Goal: Information Seeking & Learning: Learn about a topic

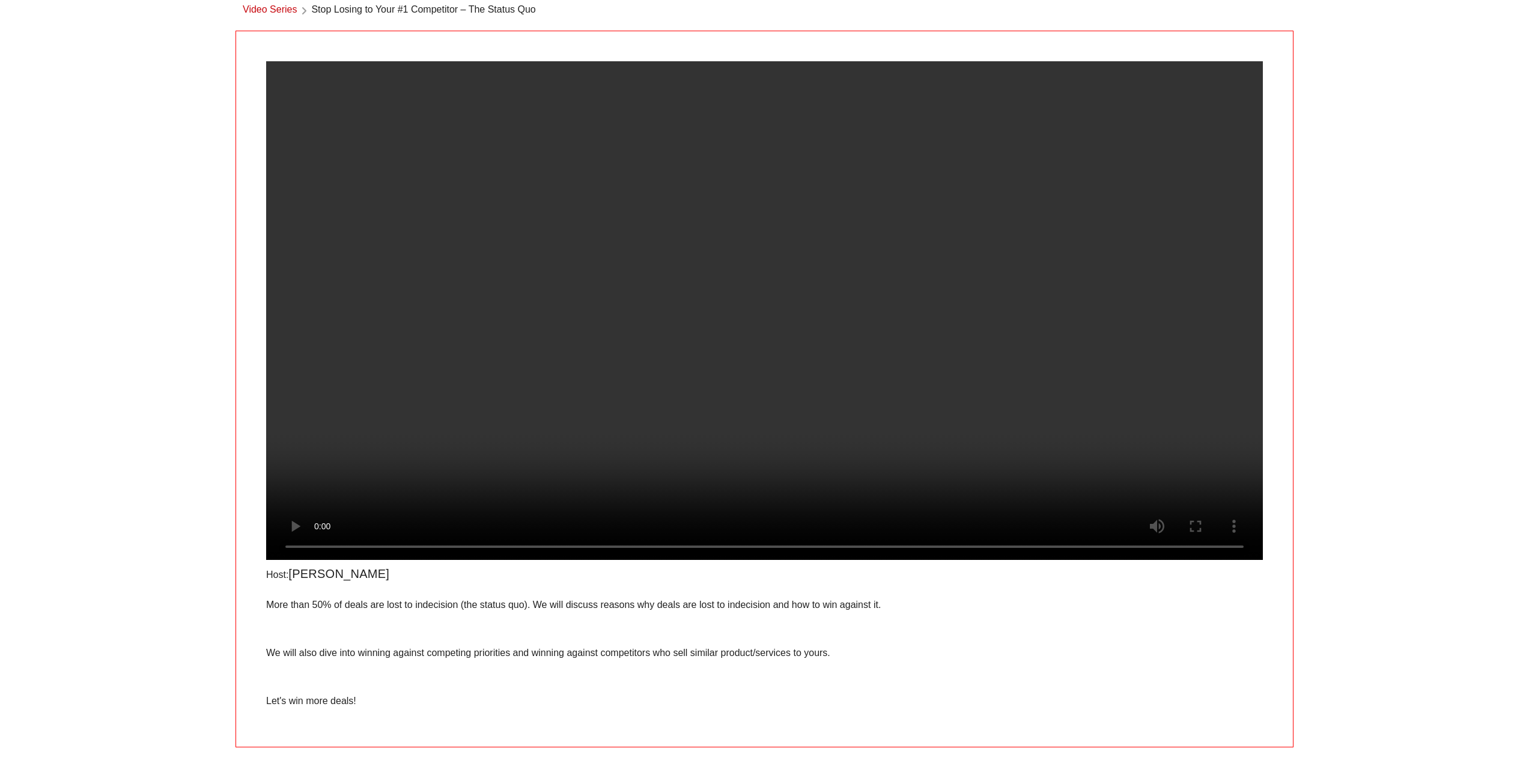
click at [540, 362] on video at bounding box center [764, 310] width 997 height 498
click at [644, 353] on video at bounding box center [764, 310] width 997 height 498
click at [683, 368] on video at bounding box center [764, 310] width 997 height 498
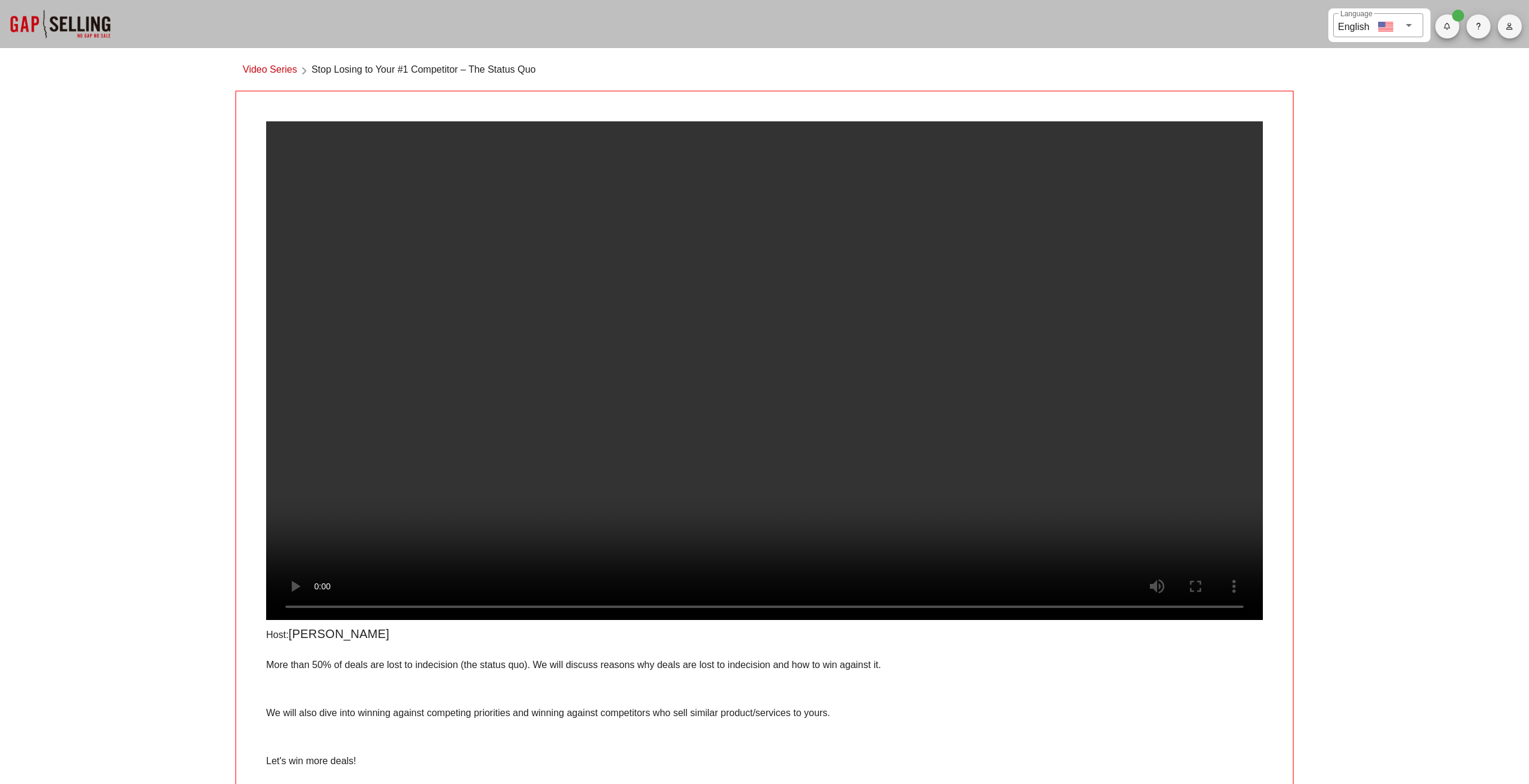
click at [586, 672] on p "More than 50% of deals are lost to indecision (the status quo). We will discuss…" at bounding box center [764, 664] width 997 height 14
click at [633, 709] on div "More than 50% of deals are lost to indecision (the status quo). We will discuss…" at bounding box center [764, 713] width 997 height 111
click at [438, 230] on video at bounding box center [764, 370] width 997 height 498
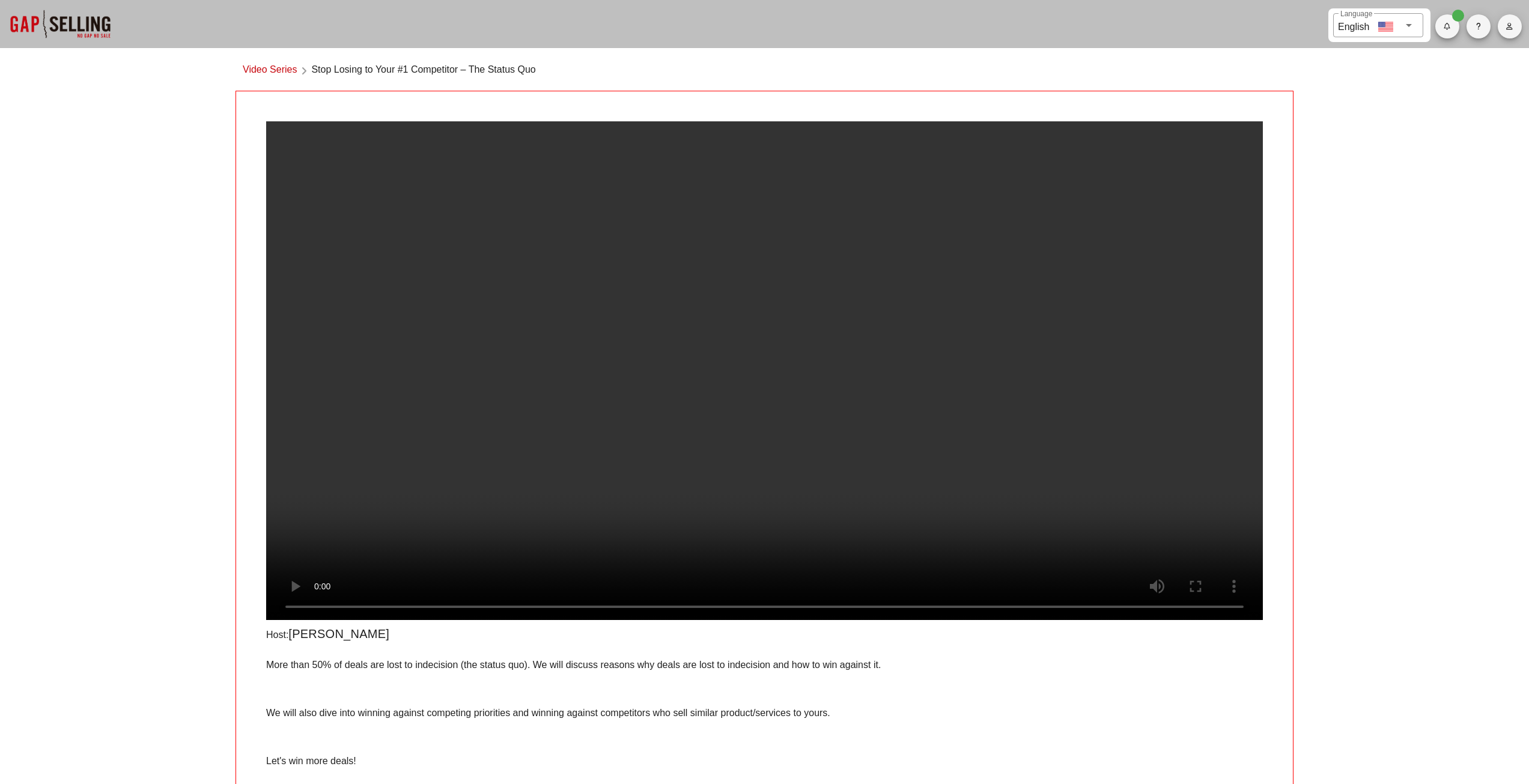
click at [531, 256] on video at bounding box center [764, 370] width 997 height 498
click at [127, 302] on div "​ Language English Video Series Stop Losing to Your #1 Competitor – The Status …" at bounding box center [764, 407] width 1529 height 814
click at [755, 284] on video at bounding box center [764, 370] width 997 height 498
click at [553, 302] on video at bounding box center [764, 370] width 997 height 498
click at [89, 326] on div "​ Language English Video Series Stop Losing to Your #1 Competitor – The Status …" at bounding box center [764, 407] width 1529 height 814
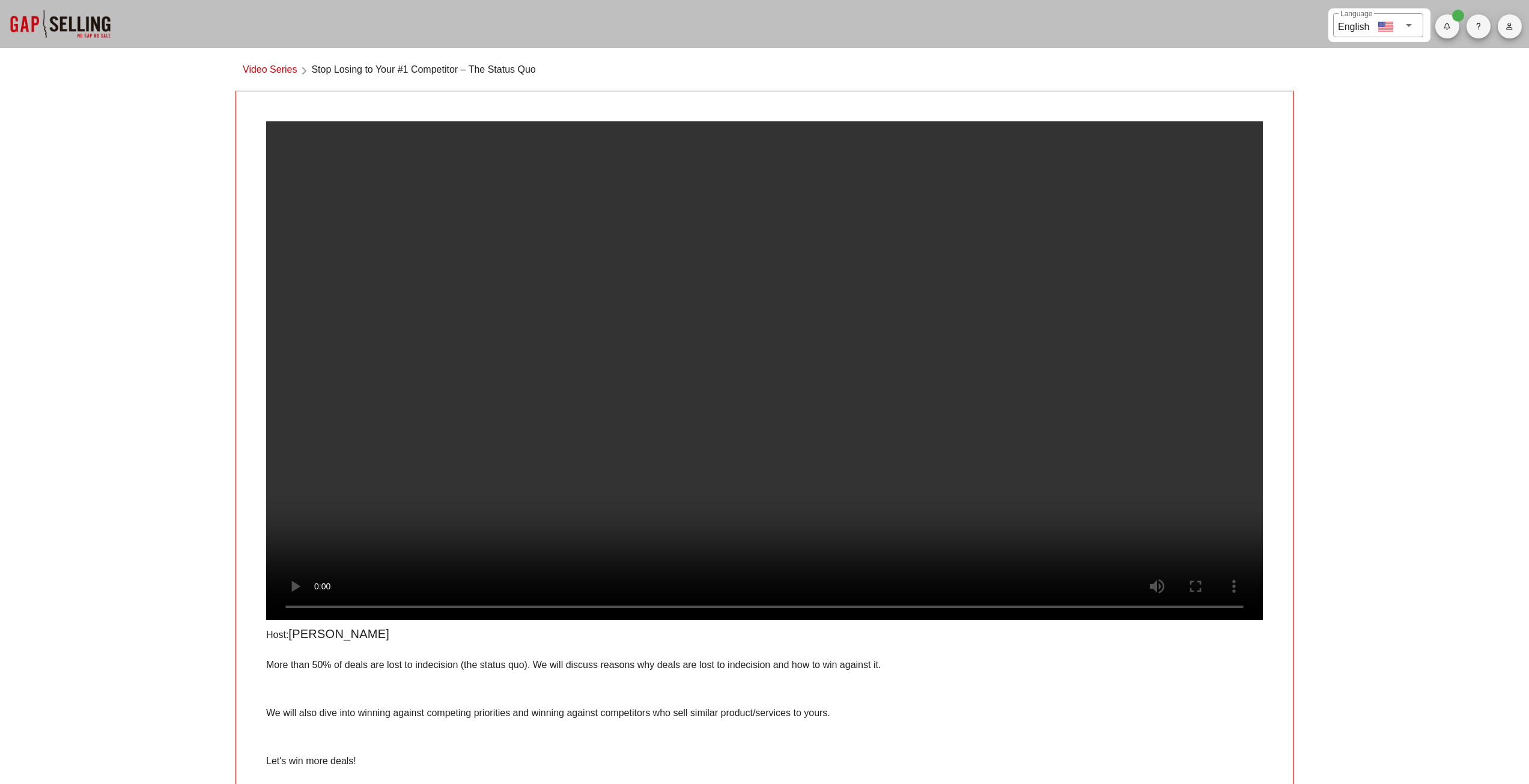
click at [276, 342] on video at bounding box center [764, 370] width 997 height 498
click at [529, 366] on video at bounding box center [764, 370] width 997 height 498
click at [972, 696] on p at bounding box center [764, 688] width 997 height 14
click at [1374, 543] on div "​ Language English Video Series Stop Losing to Your #1 Competitor – The Status …" at bounding box center [764, 407] width 1529 height 814
click at [1386, 357] on div "​ Language English Video Series Stop Losing to Your #1 Competitor – The Status …" at bounding box center [764, 407] width 1529 height 814
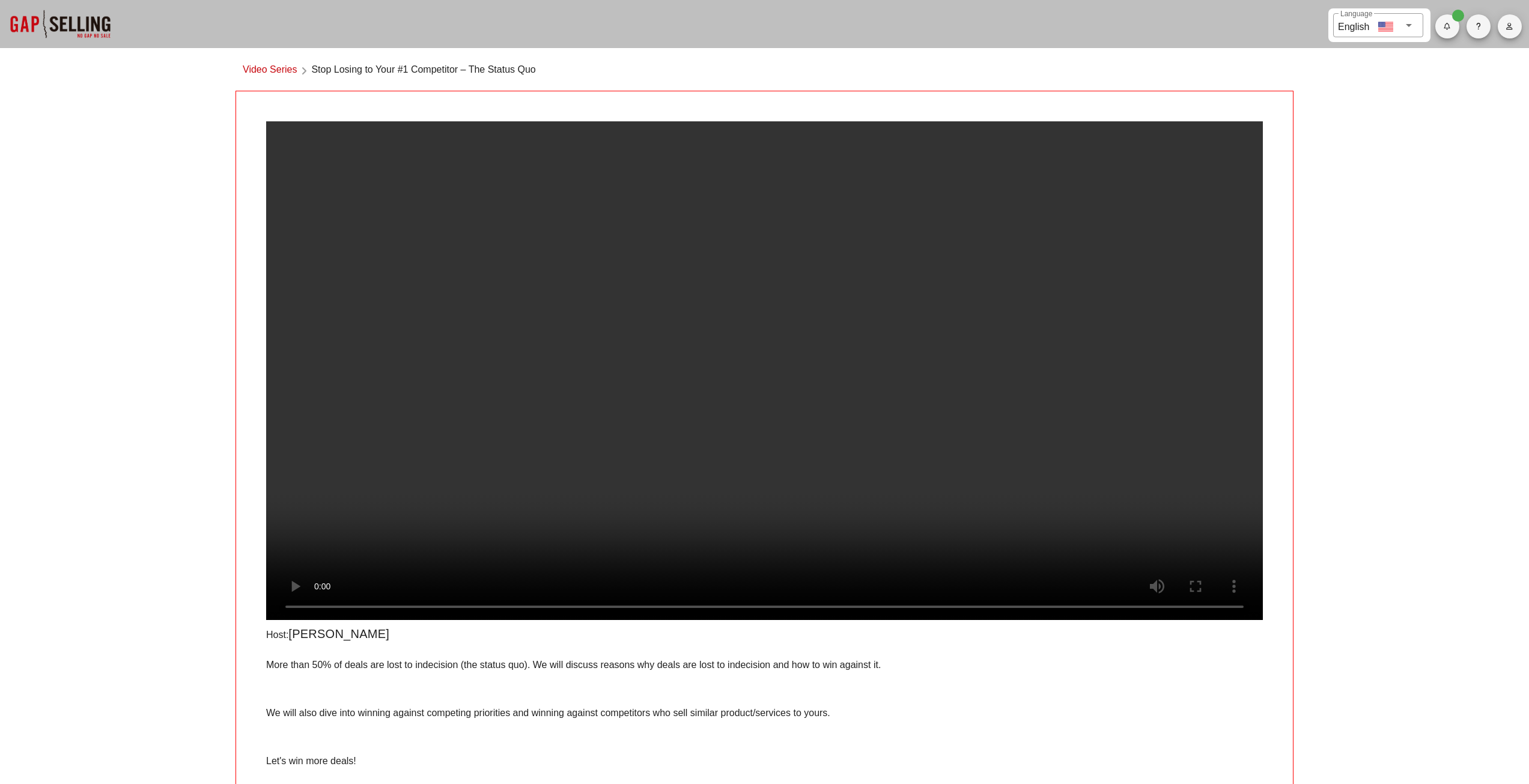
click at [1368, 514] on div "​ Language English Video Series Stop Losing to Your #1 Competitor – The Status …" at bounding box center [764, 407] width 1529 height 814
click at [404, 546] on video at bounding box center [764, 370] width 997 height 498
click at [994, 537] on video at bounding box center [764, 370] width 997 height 498
click at [972, 551] on video at bounding box center [764, 370] width 997 height 498
click at [1417, 375] on div "​ Language English Video Series Stop Losing to Your #1 Competitor – The Status …" at bounding box center [764, 407] width 1529 height 814
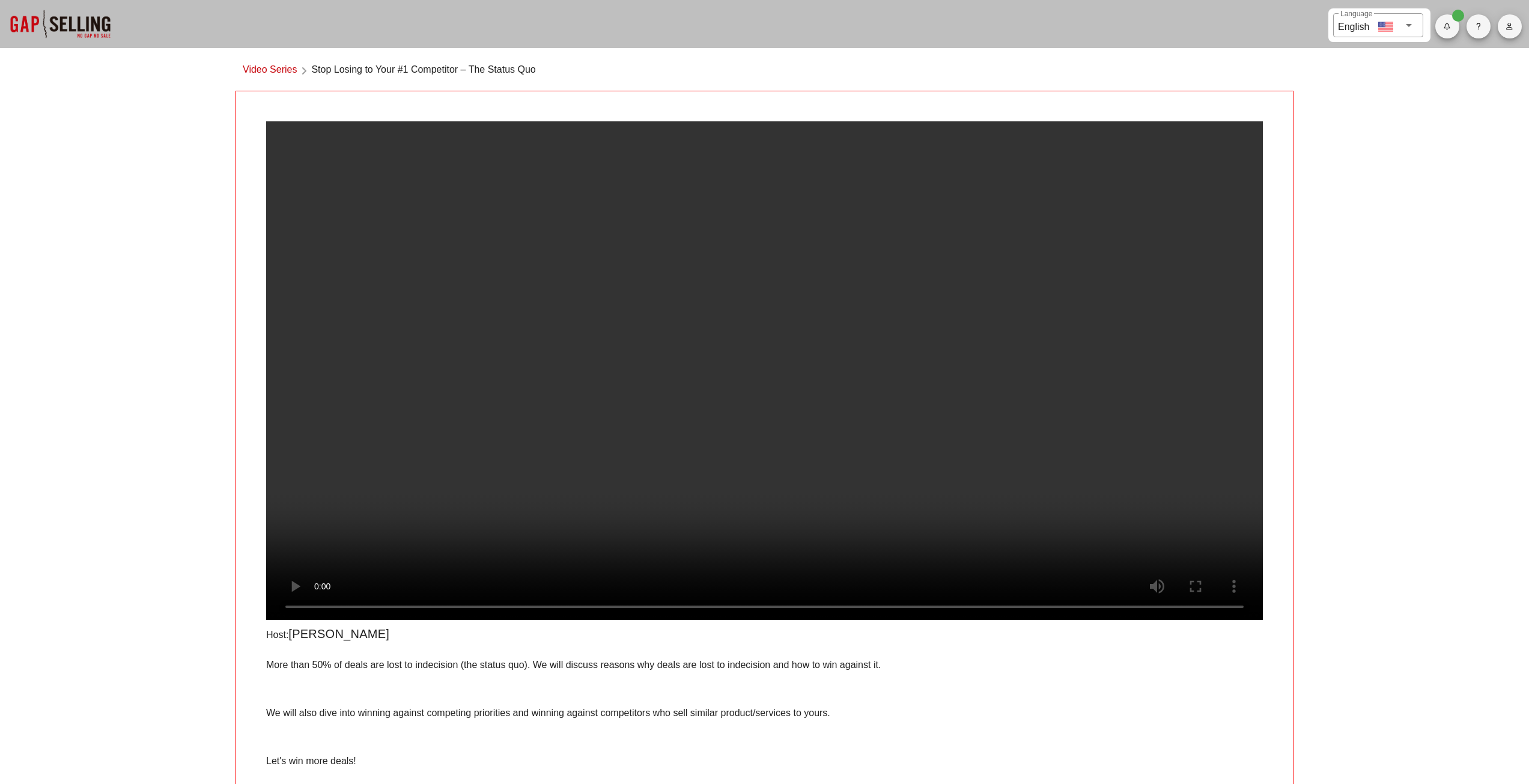
click at [181, 329] on div "​ Language English Video Series Stop Losing to Your #1 Competitor – The Status …" at bounding box center [764, 407] width 1529 height 814
click at [570, 271] on video at bounding box center [764, 370] width 997 height 498
click at [617, 342] on video at bounding box center [764, 370] width 997 height 498
click at [275, 66] on link "Video Series" at bounding box center [269, 70] width 54 height 16
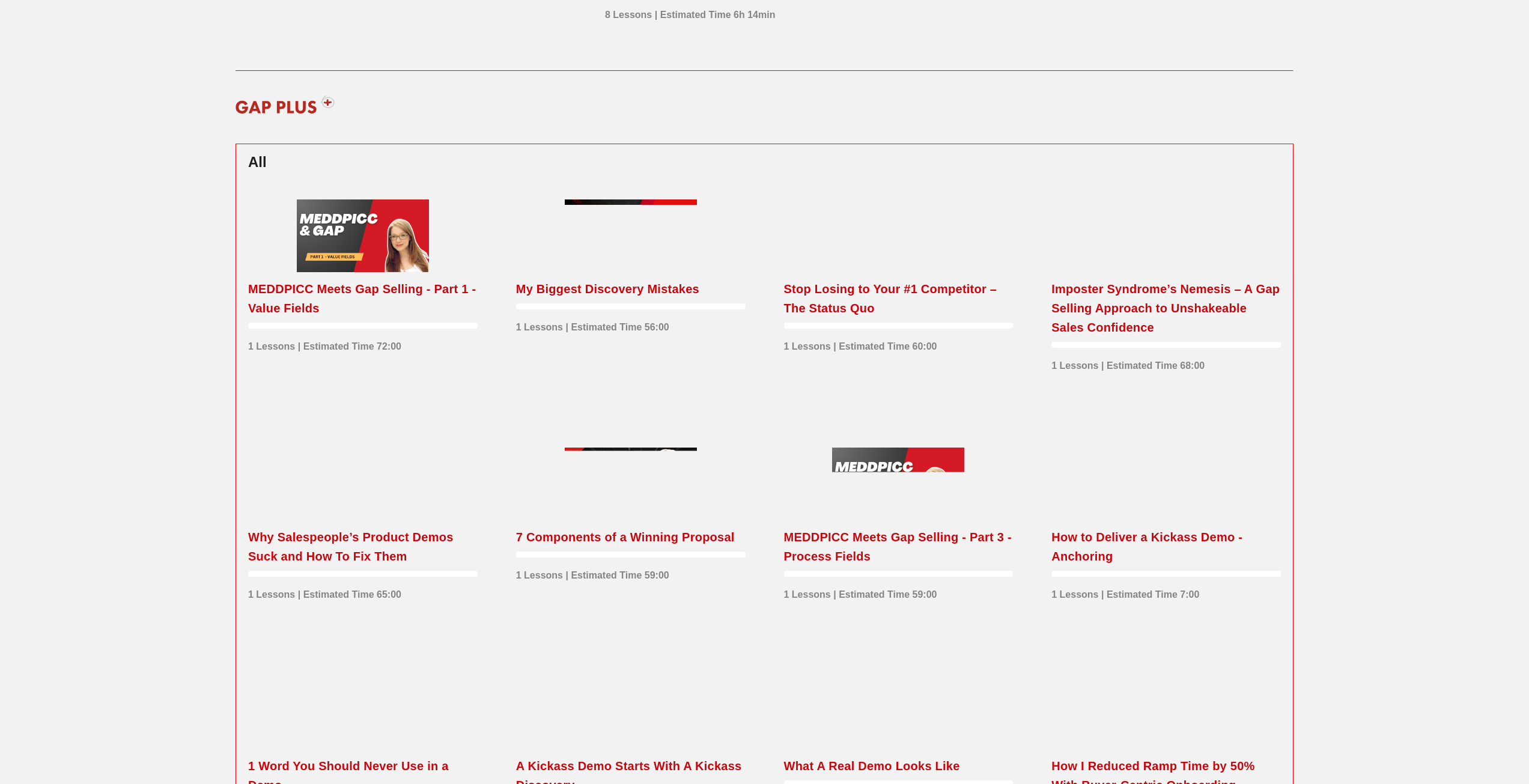
scroll to position [240, 0]
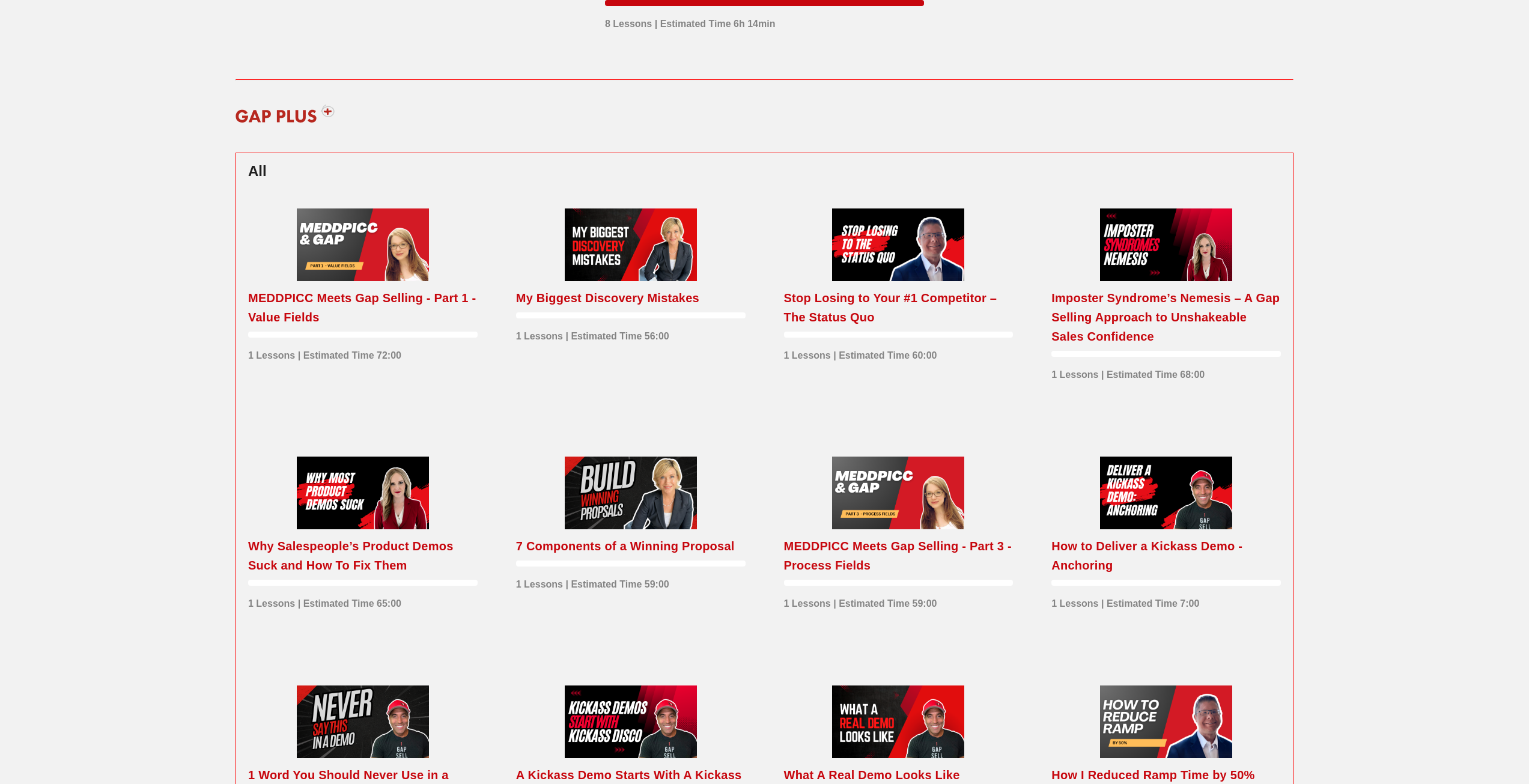
click at [305, 120] on img at bounding box center [284, 114] width 115 height 36
click at [336, 109] on img at bounding box center [284, 114] width 115 height 36
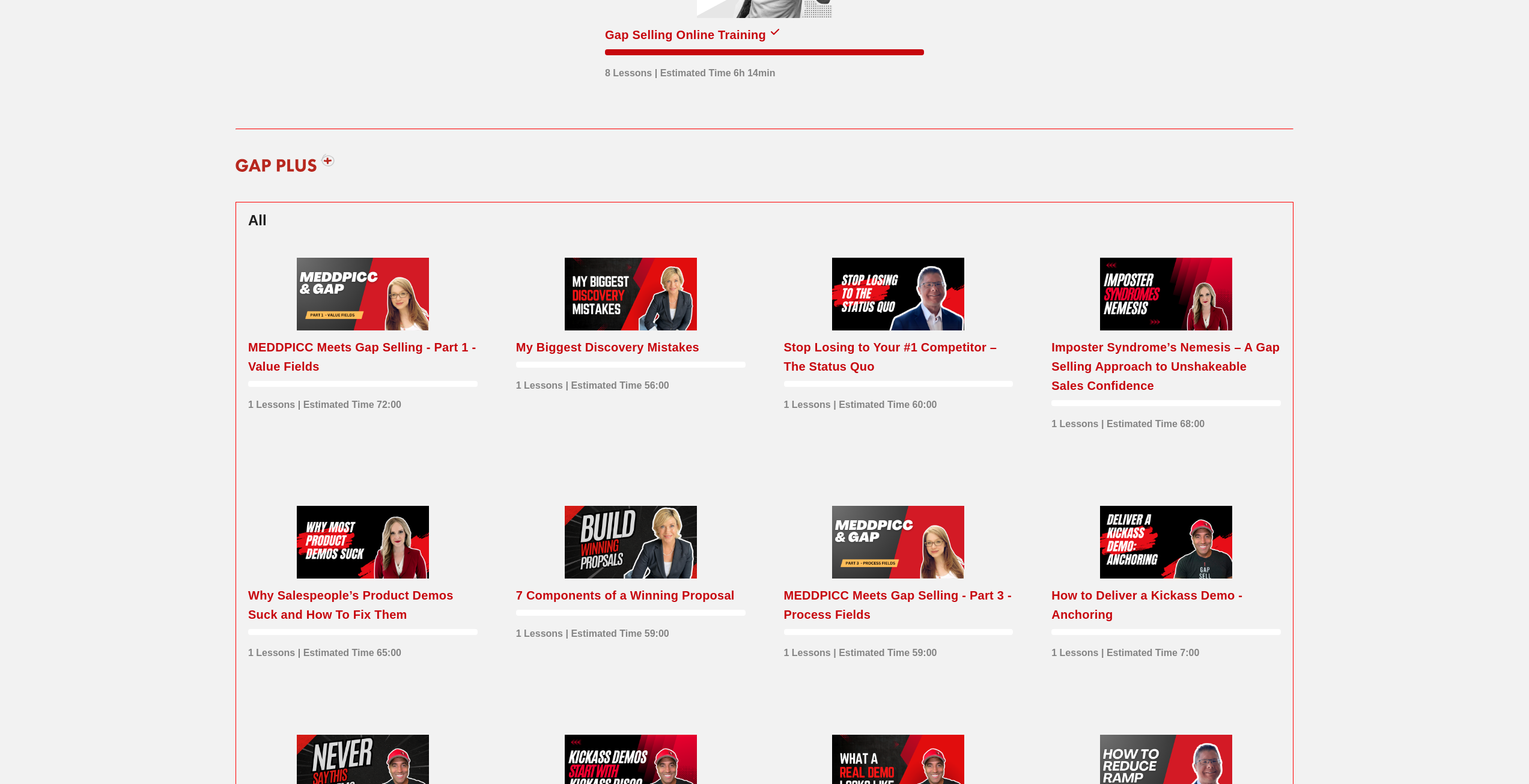
scroll to position [0, 0]
